Goal: Information Seeking & Learning: Learn about a topic

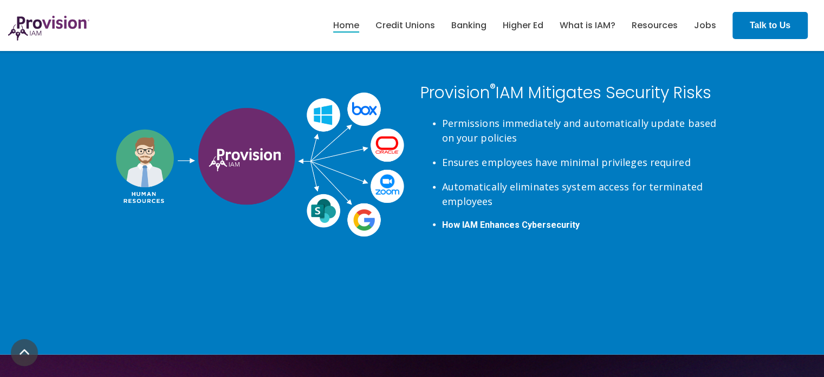
scroll to position [2461, 0]
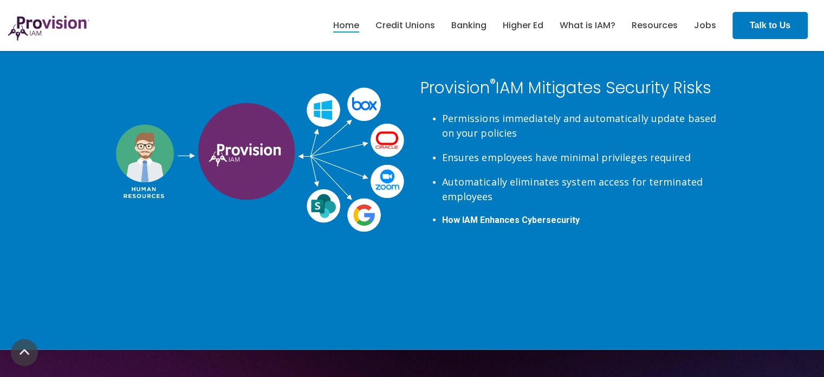
click at [525, 220] on span "How IAM Enhances Cybersecurity" at bounding box center [511, 220] width 138 height 10
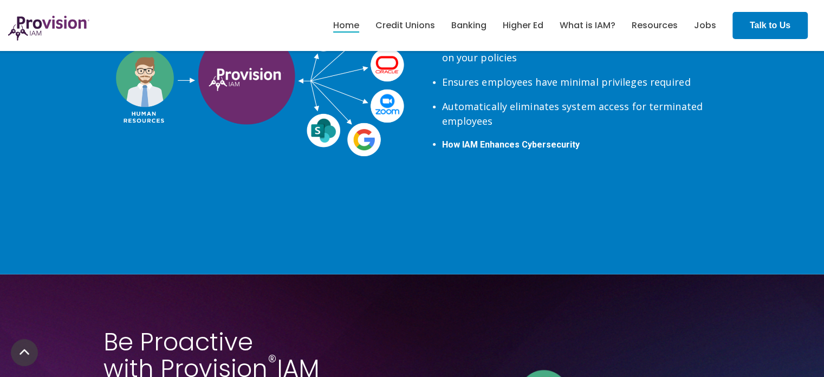
scroll to position [2461, 0]
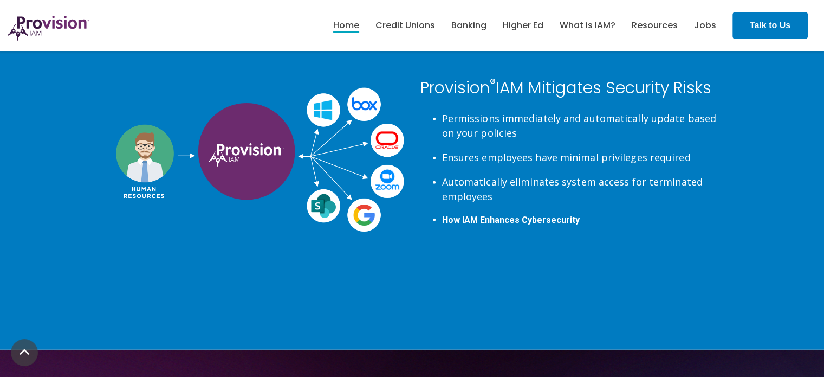
click at [573, 175] on span "Automatically eliminates system access for terminated employees" at bounding box center [572, 189] width 261 height 28
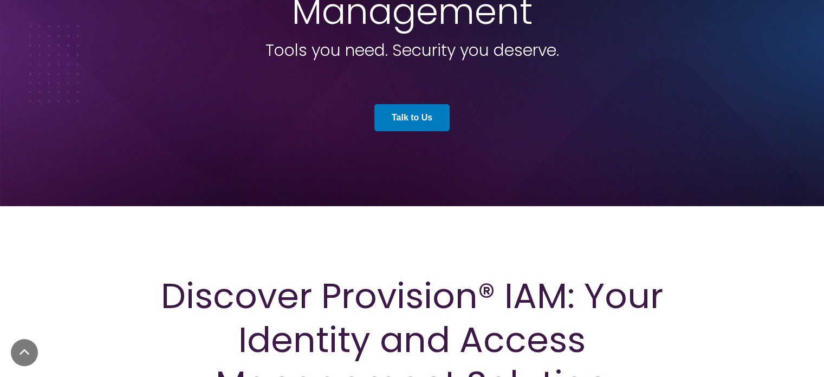
scroll to position [0, 0]
